Goal: Information Seeking & Learning: Learn about a topic

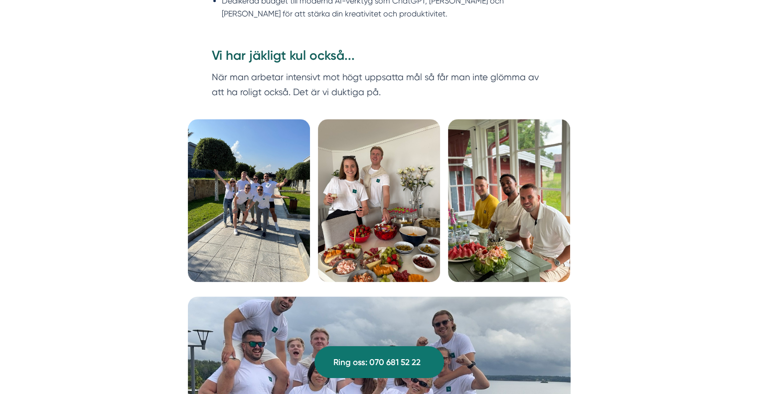
scroll to position [1134, 0]
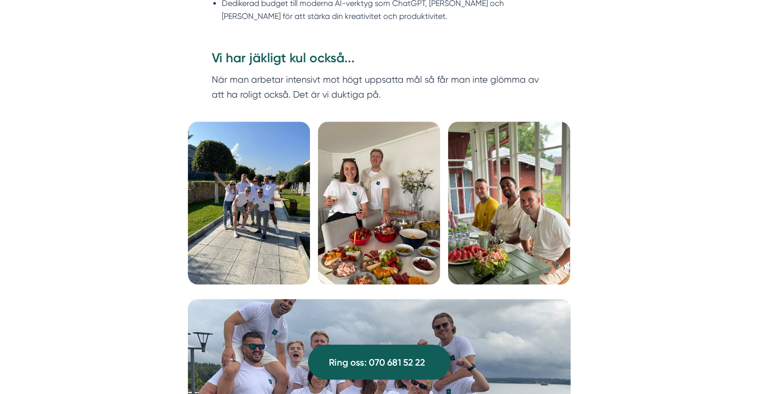
click at [376, 359] on span "Ring oss: 070 681 52 22" at bounding box center [377, 362] width 96 height 15
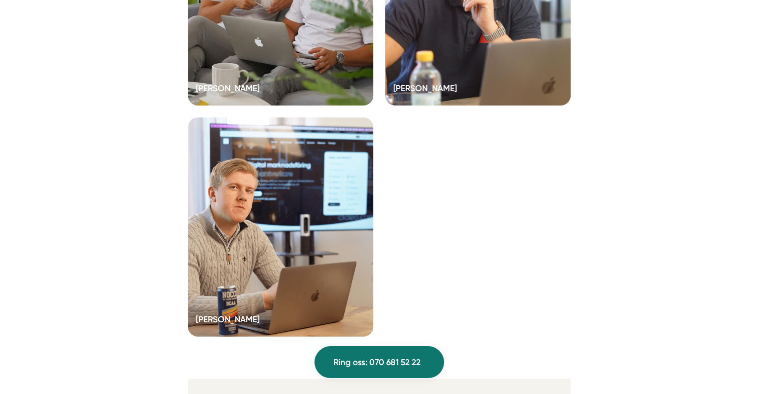
scroll to position [2852, 0]
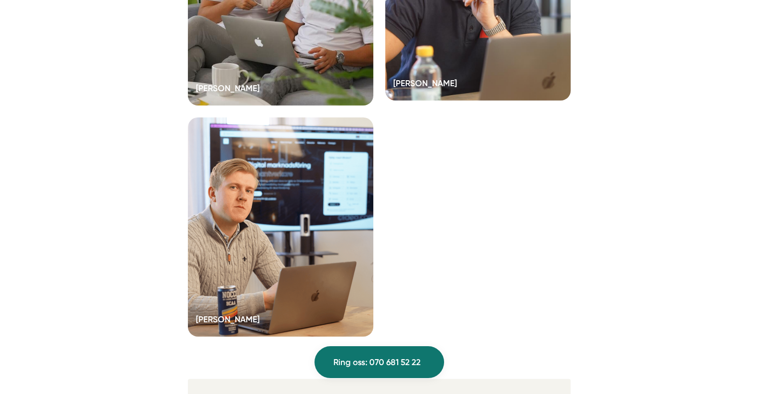
click at [450, 80] on h5 "Niclas Henriksson" at bounding box center [425, 85] width 64 height 16
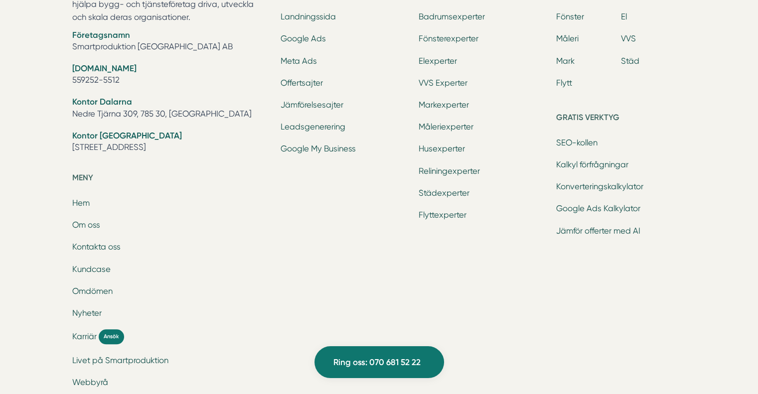
scroll to position [4398, 0]
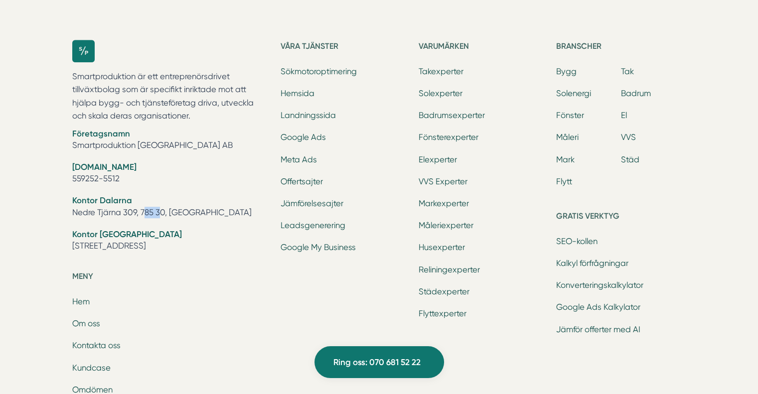
drag, startPoint x: 132, startPoint y: 212, endPoint x: 144, endPoint y: 217, distance: 12.8
click at [144, 217] on li "Kontor Dalarna Nedre Tjärna 309, 785 30, Gagnef" at bounding box center [170, 207] width 197 height 25
drag, startPoint x: 101, startPoint y: 217, endPoint x: 96, endPoint y: 218, distance: 5.6
click at [98, 217] on li "Kontor Dalarna Nedre Tjärna 309, 785 30, Gagnef" at bounding box center [170, 207] width 197 height 25
drag, startPoint x: 72, startPoint y: 213, endPoint x: 198, endPoint y: 218, distance: 125.7
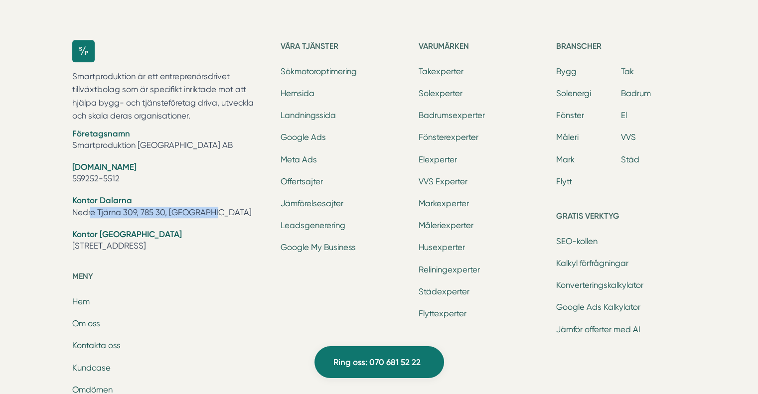
click at [198, 218] on div "Smartproduktion är ett entreprenörsdrivet tillväxtbolag som är specifikt inrikt…" at bounding box center [379, 291] width 638 height 534
copy li "Nedre Tjärna 309, 785 30, [GEOGRAPHIC_DATA]"
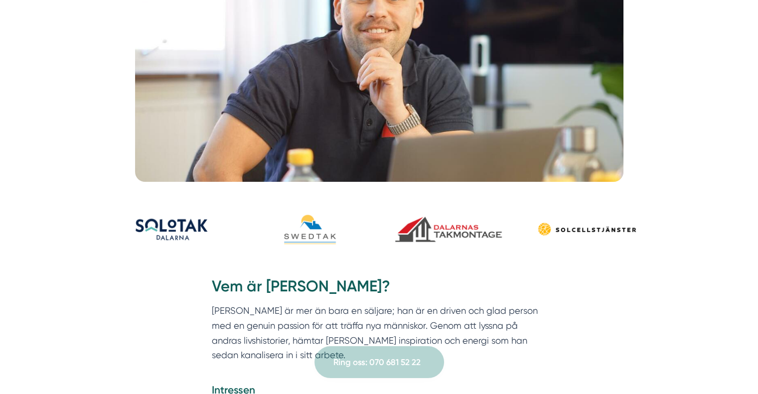
scroll to position [235, 0]
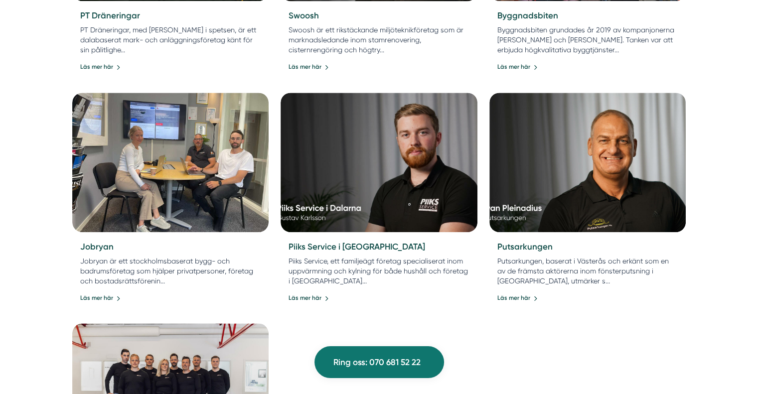
scroll to position [848, 0]
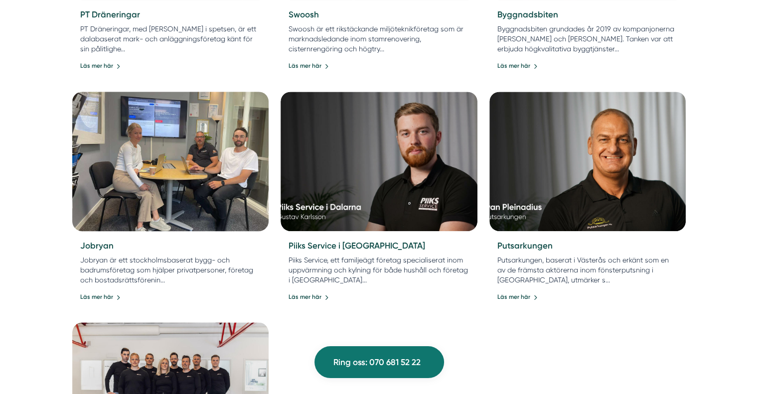
click at [148, 171] on img at bounding box center [170, 161] width 206 height 147
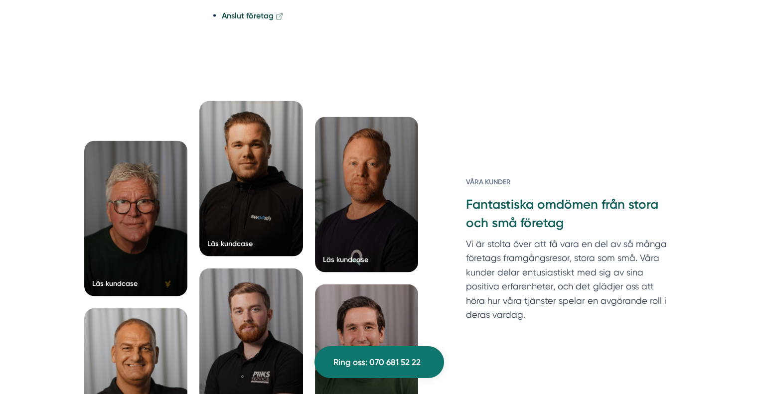
scroll to position [2144, 0]
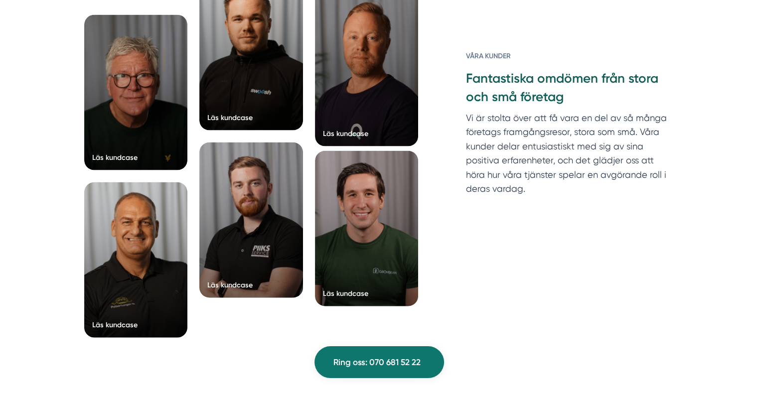
click at [342, 209] on div at bounding box center [367, 229] width 104 height 156
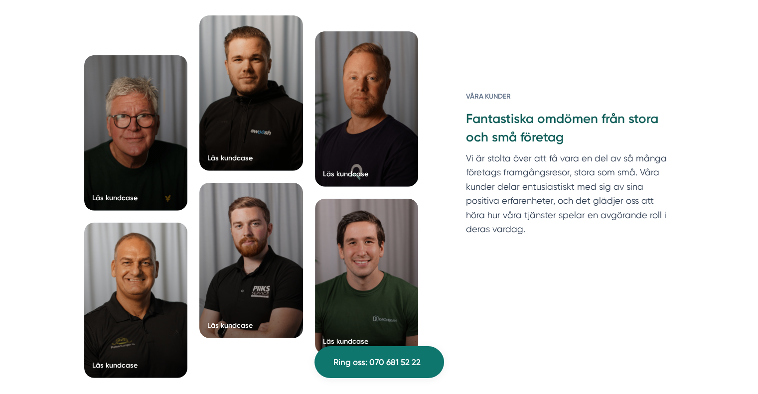
scroll to position [2593, 0]
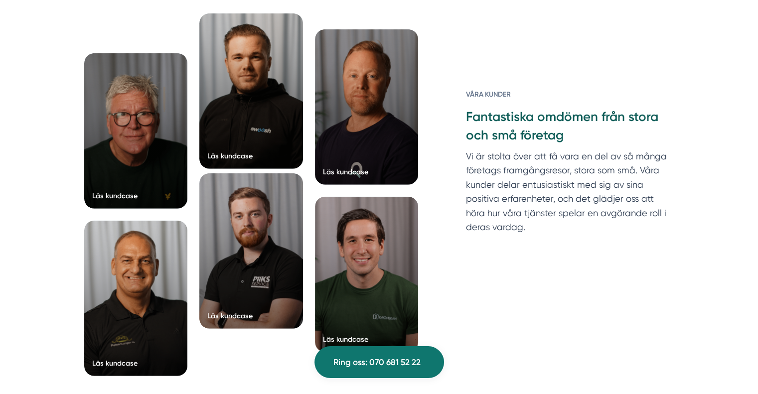
click at [264, 233] on div at bounding box center [251, 252] width 104 height 156
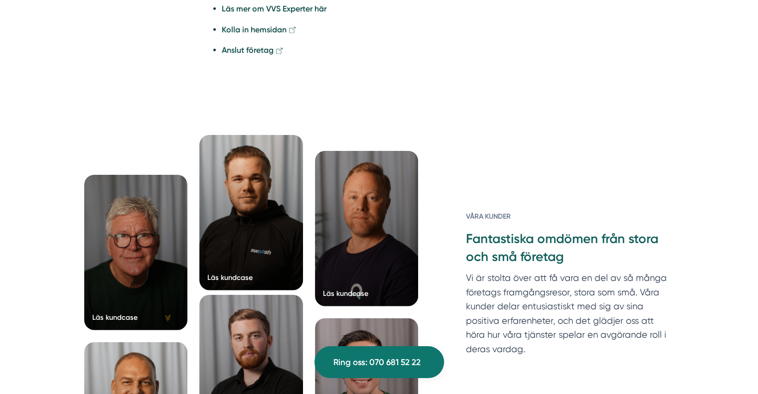
scroll to position [2643, 0]
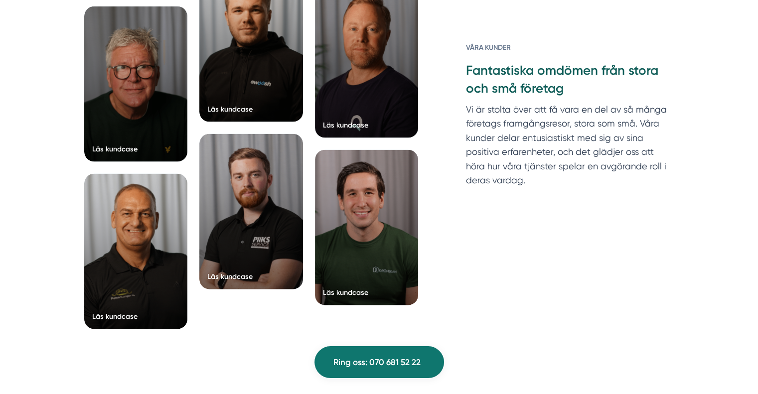
scroll to position [2194, 0]
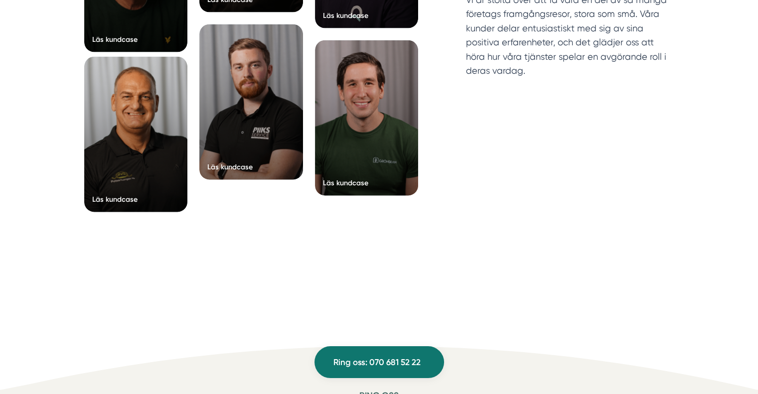
click at [180, 157] on div at bounding box center [136, 135] width 104 height 156
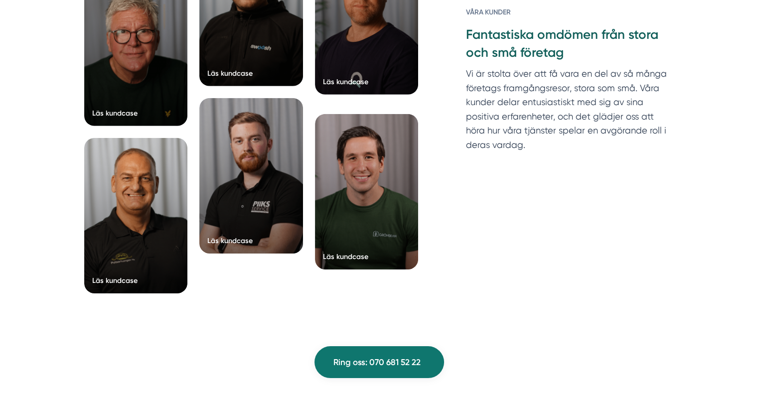
scroll to position [3191, 0]
